Goal: Task Accomplishment & Management: Manage account settings

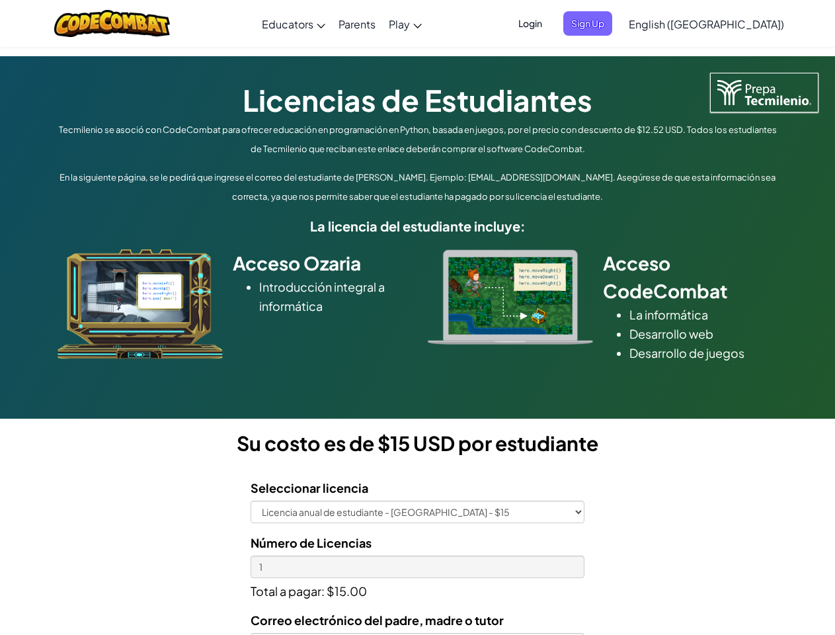
click at [418, 318] on div at bounding box center [510, 296] width 185 height 95
click at [550, 23] on span "Login" at bounding box center [531, 23] width 40 height 24
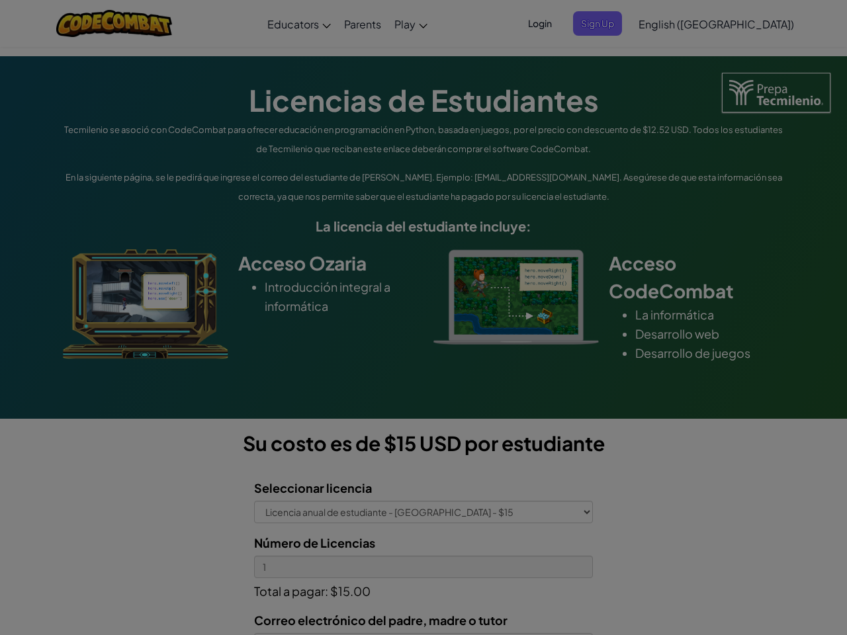
click at [0, 0] on input "Email or Username :" at bounding box center [0, 0] width 0 height 0
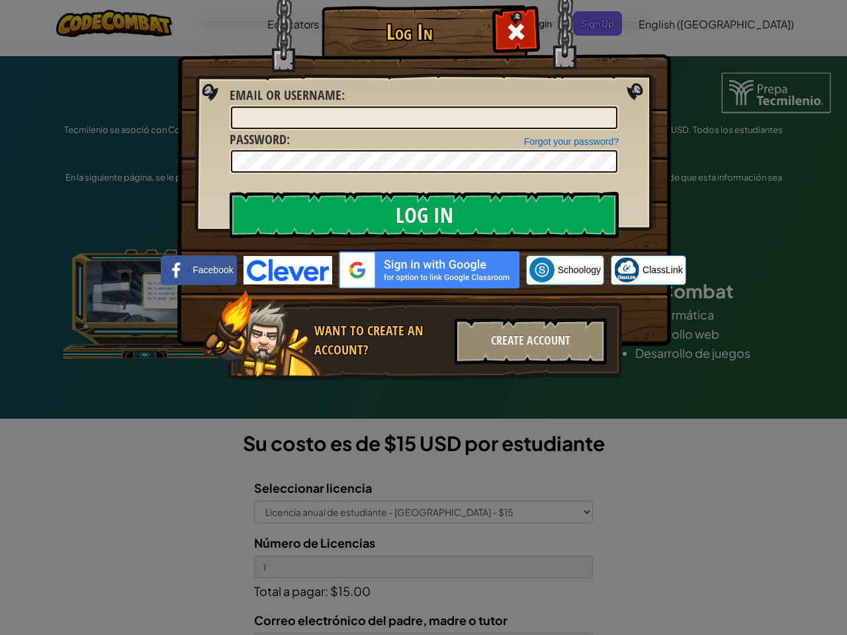
click at [669, 23] on div "Log In Unknown Error Email or Username : Forgot your password? Password : Log I…" at bounding box center [423, 317] width 847 height 635
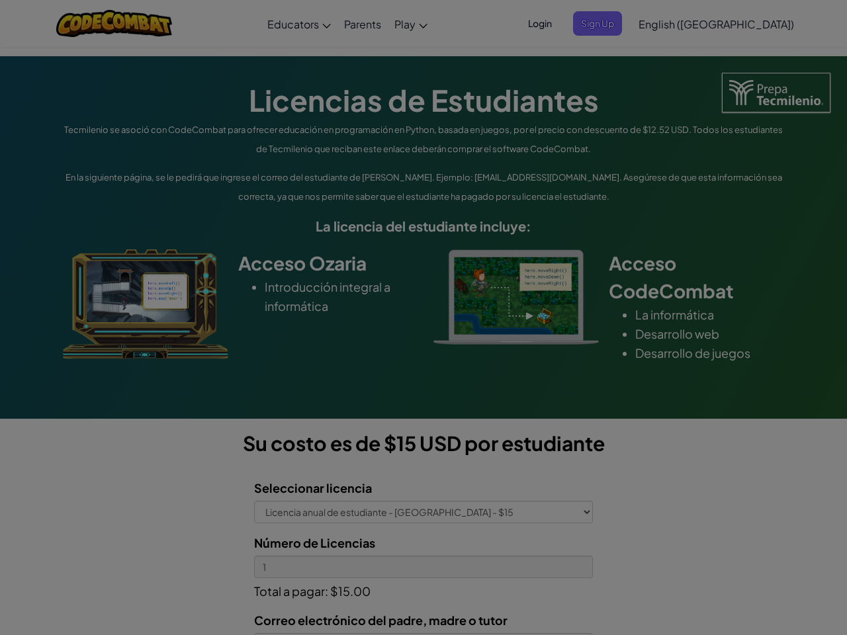
click at [669, 23] on div "Log In Unknown Error Email or Username : Forgot your password? Password : Log I…" at bounding box center [423, 317] width 847 height 635
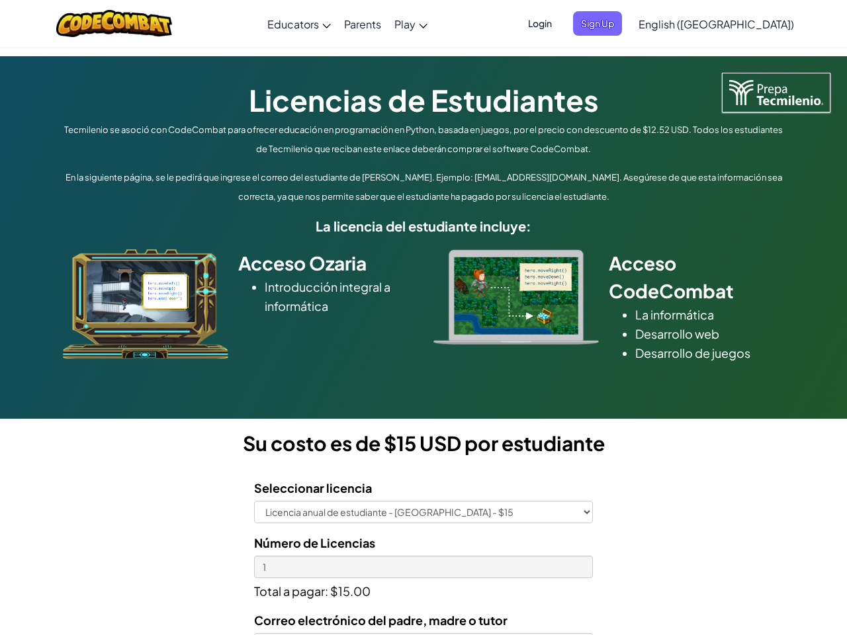
click at [740, 24] on div at bounding box center [423, 317] width 847 height 635
